Goal: Information Seeking & Learning: Learn about a topic

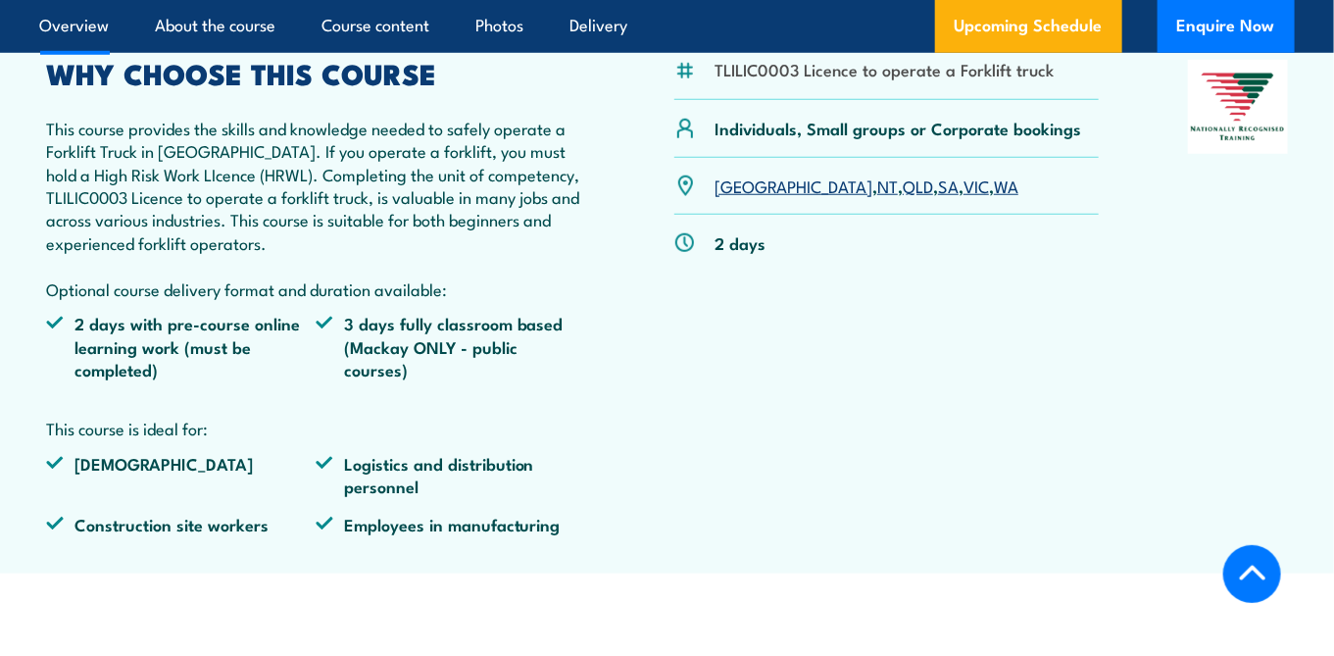
scroll to position [627, 0]
click at [963, 180] on link "VIC" at bounding box center [975, 185] width 25 height 24
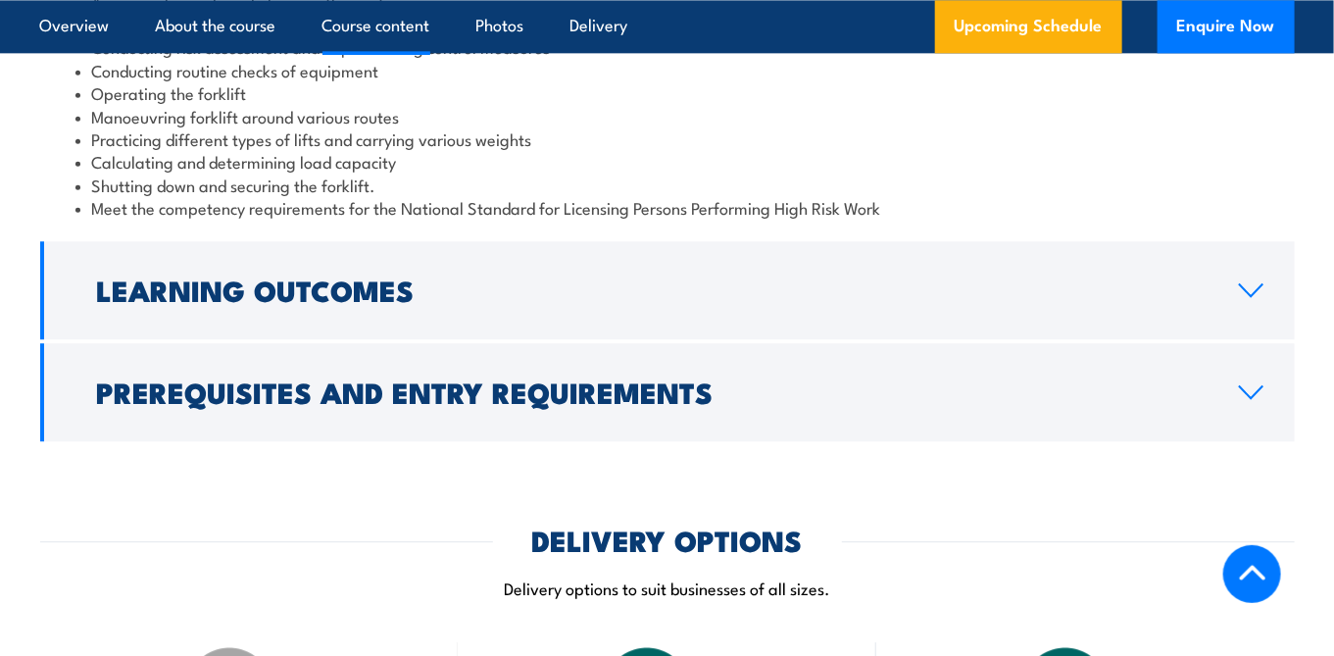
scroll to position [1890, 0]
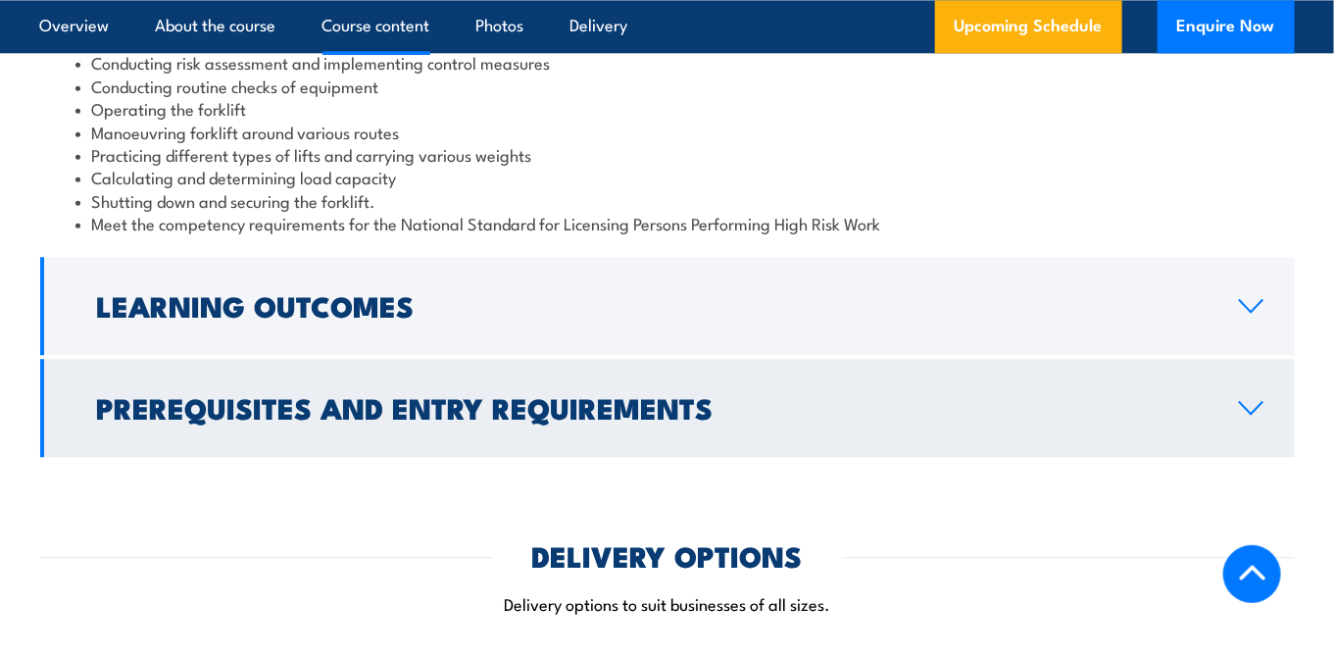
click at [1268, 414] on link "Prerequisites and Entry Requirements" at bounding box center [667, 408] width 1255 height 98
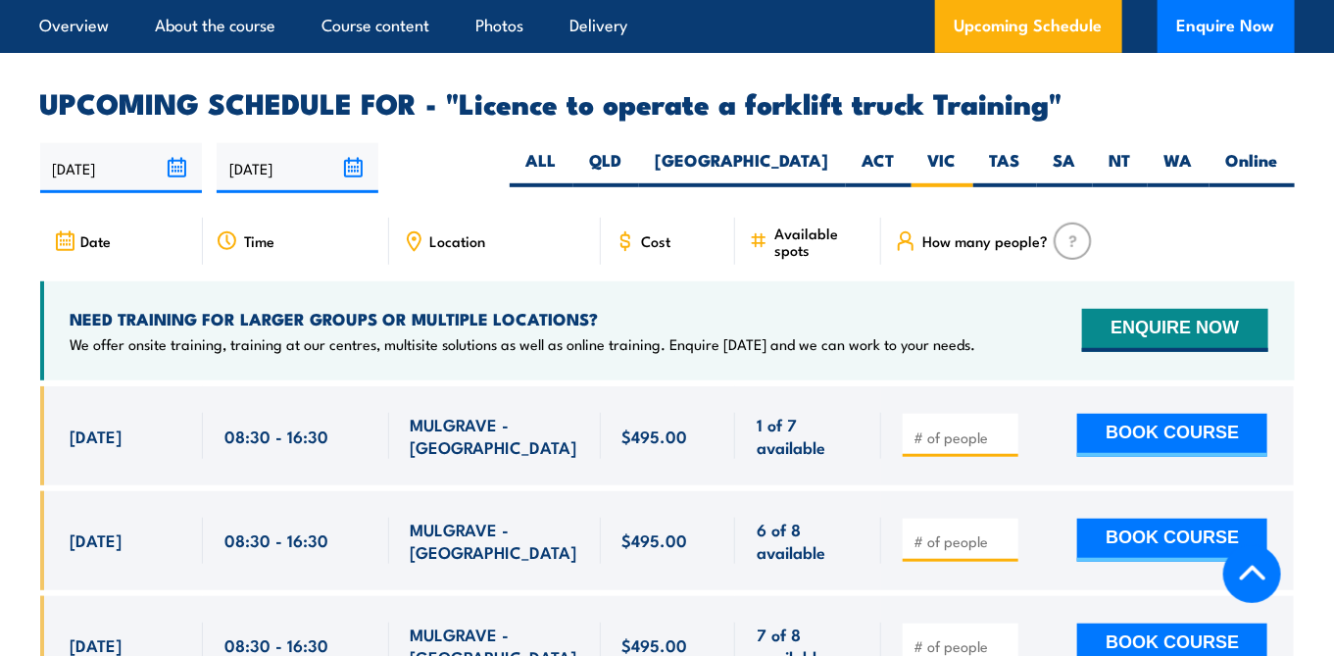
scroll to position [3392, 0]
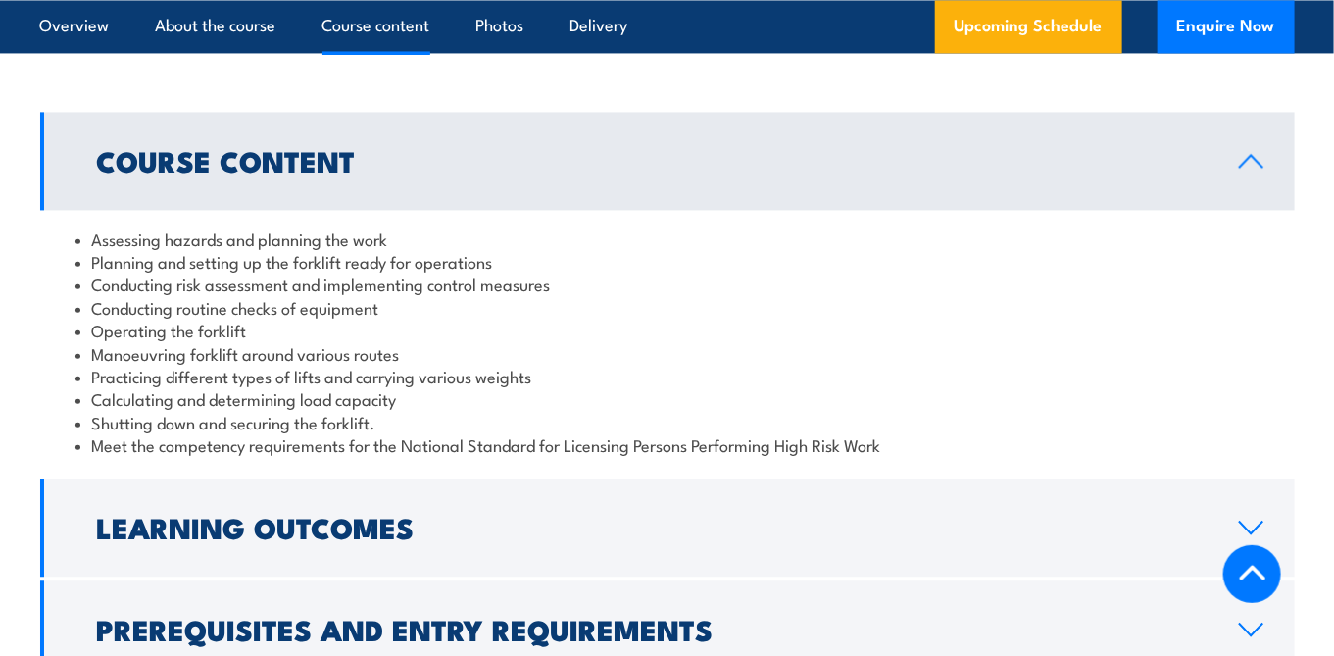
scroll to position [1669, 0]
